Goal: Task Accomplishment & Management: Manage account settings

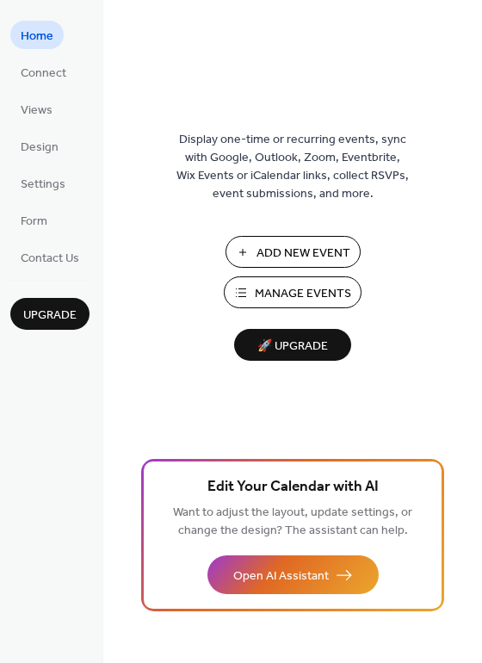
click at [314, 287] on span "Manage Events" at bounding box center [303, 294] width 96 height 18
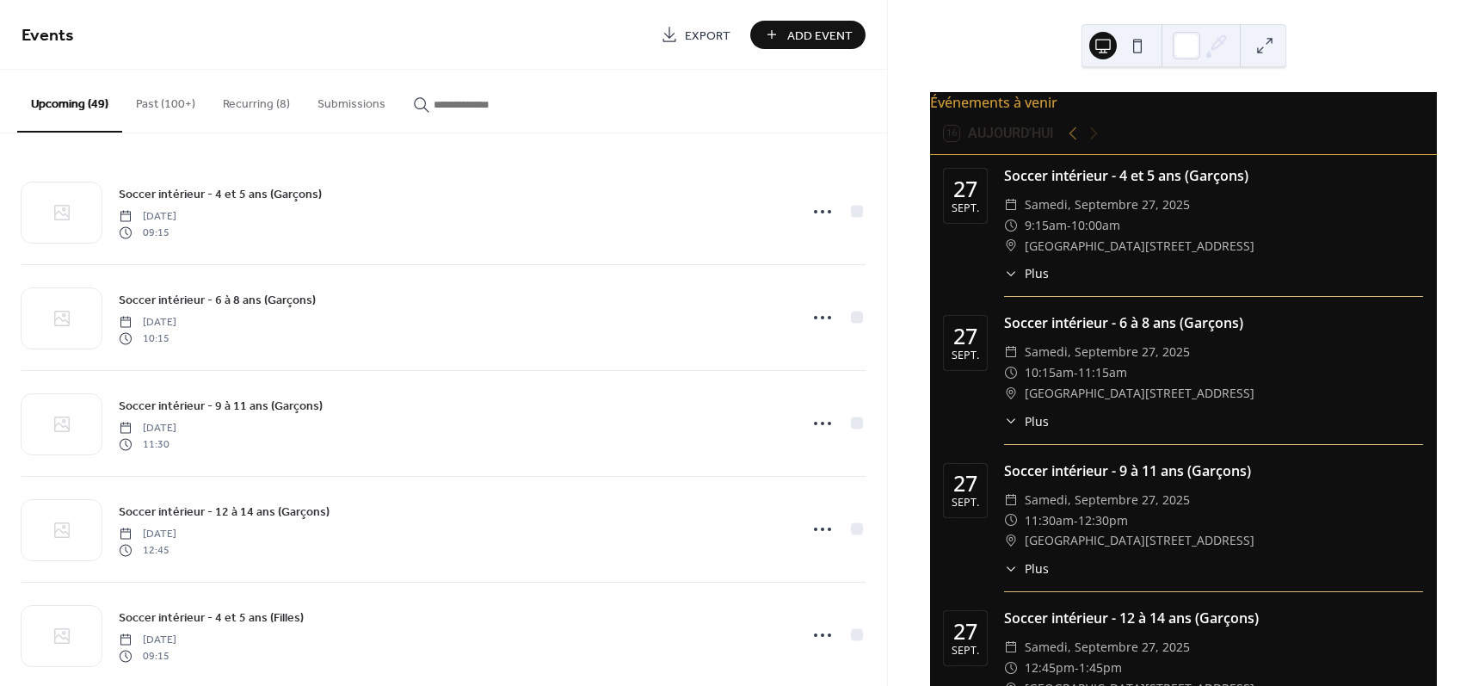
click at [161, 106] on button "Past (100+)" at bounding box center [165, 100] width 87 height 61
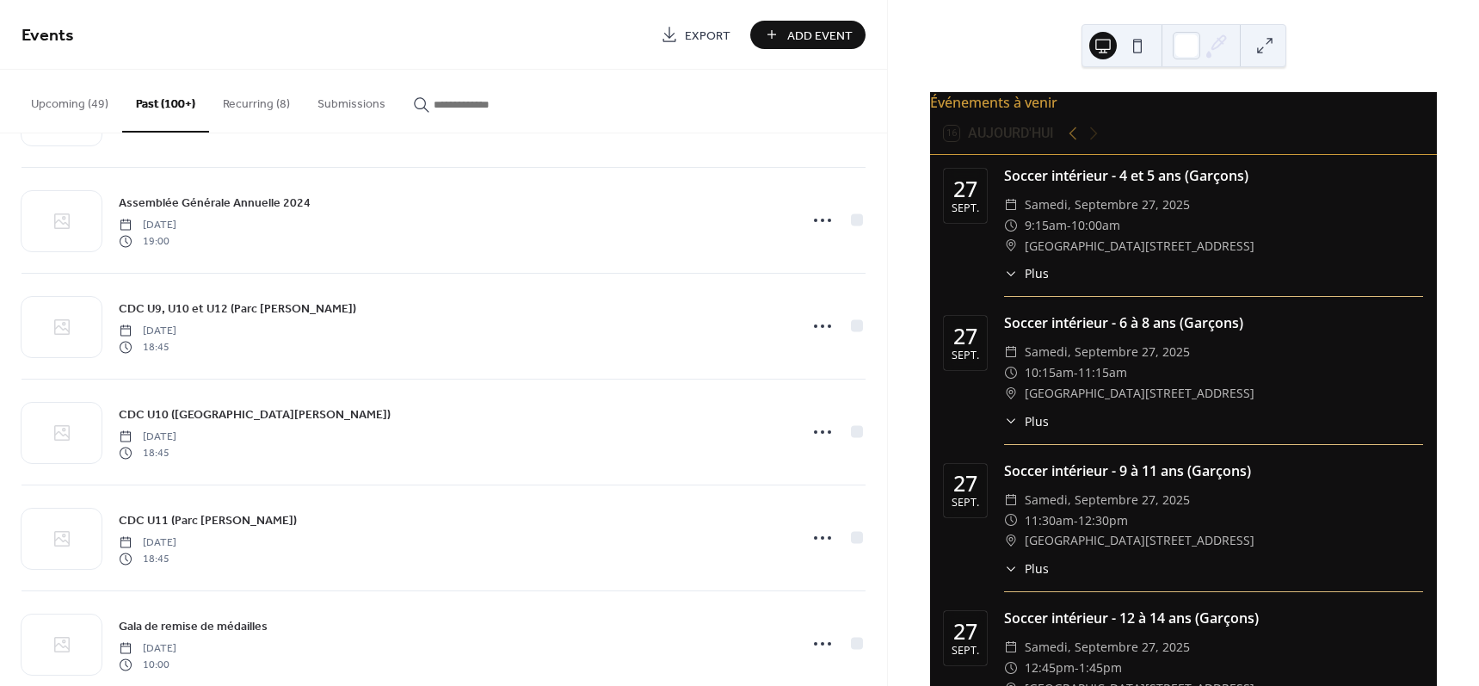
scroll to position [5402, 0]
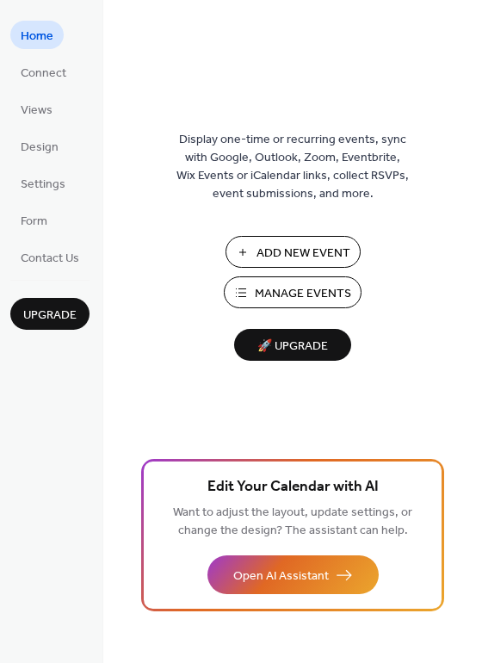
click at [300, 291] on span "Manage Events" at bounding box center [303, 294] width 96 height 18
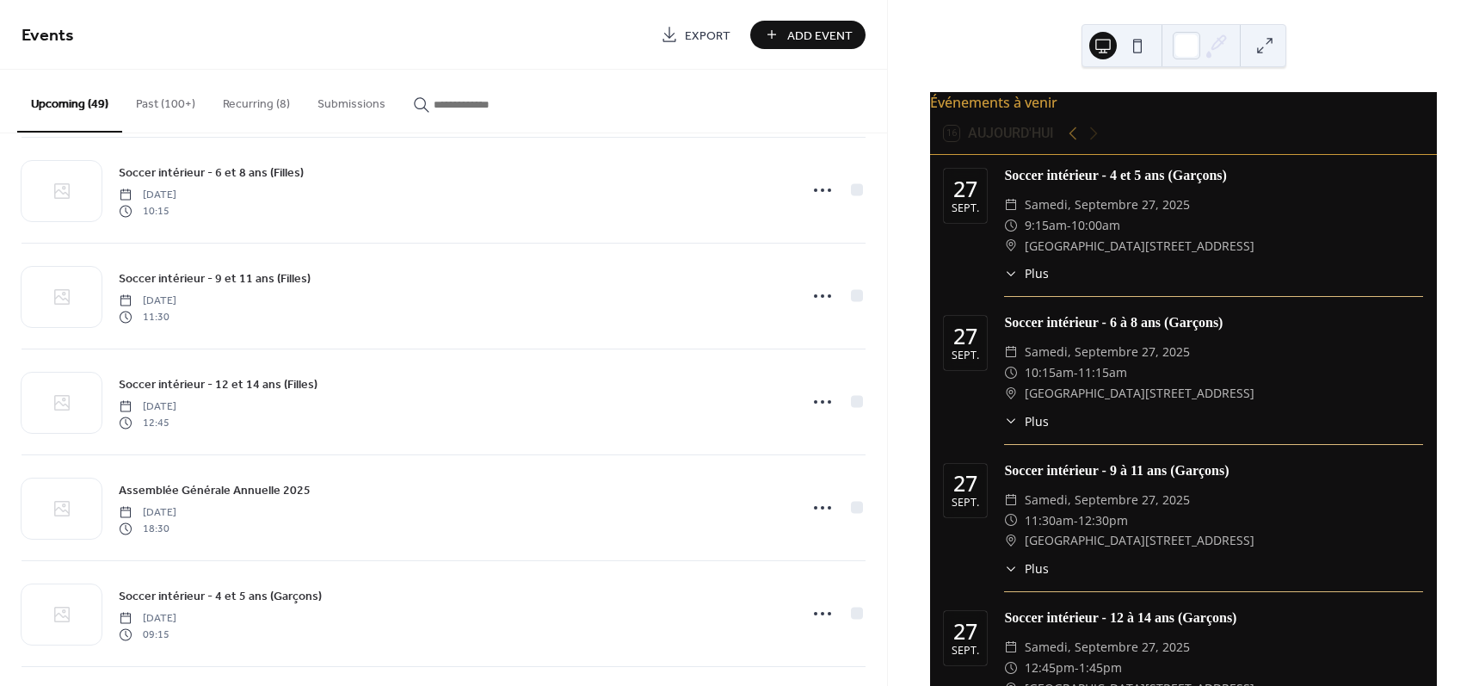
scroll to position [1506, 0]
